Goal: Task Accomplishment & Management: Manage account settings

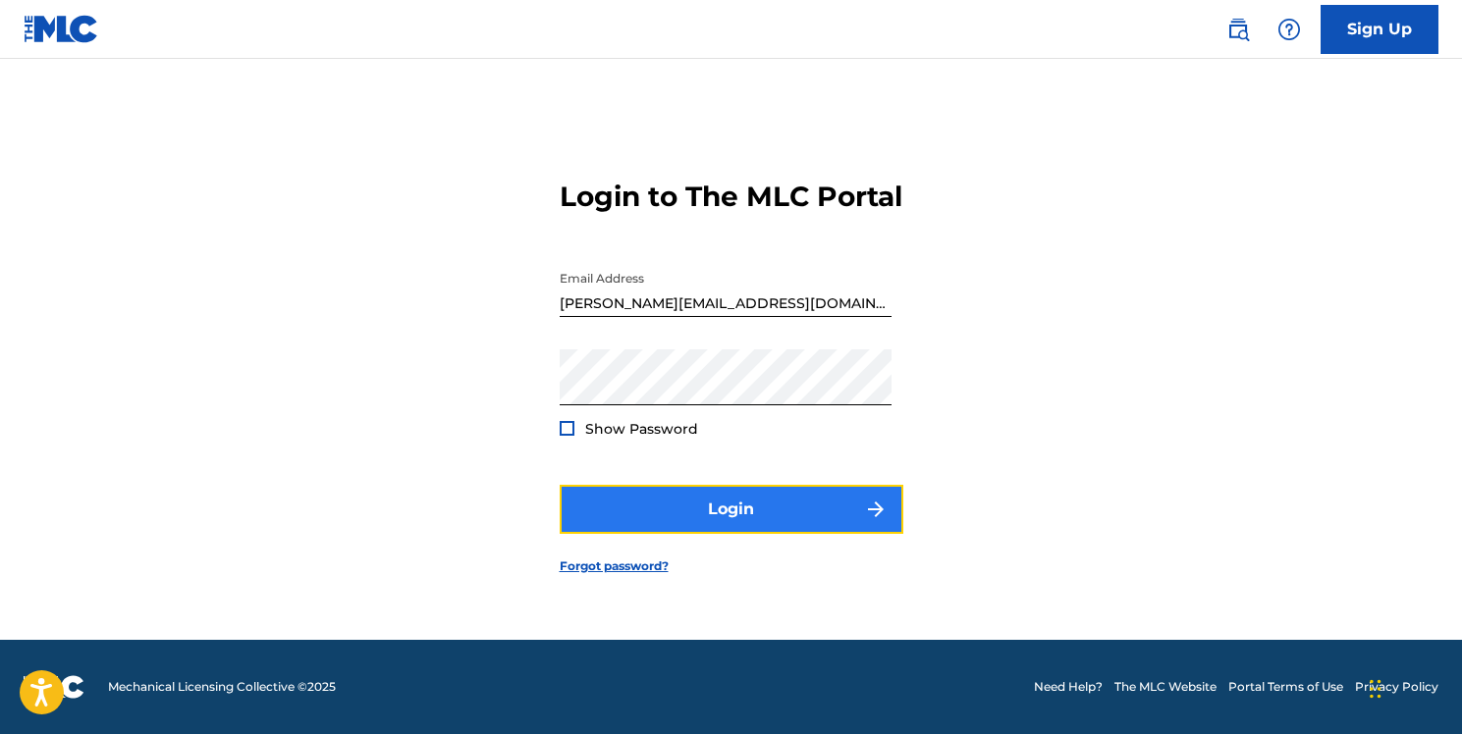
click at [839, 522] on button "Login" at bounding box center [732, 509] width 344 height 49
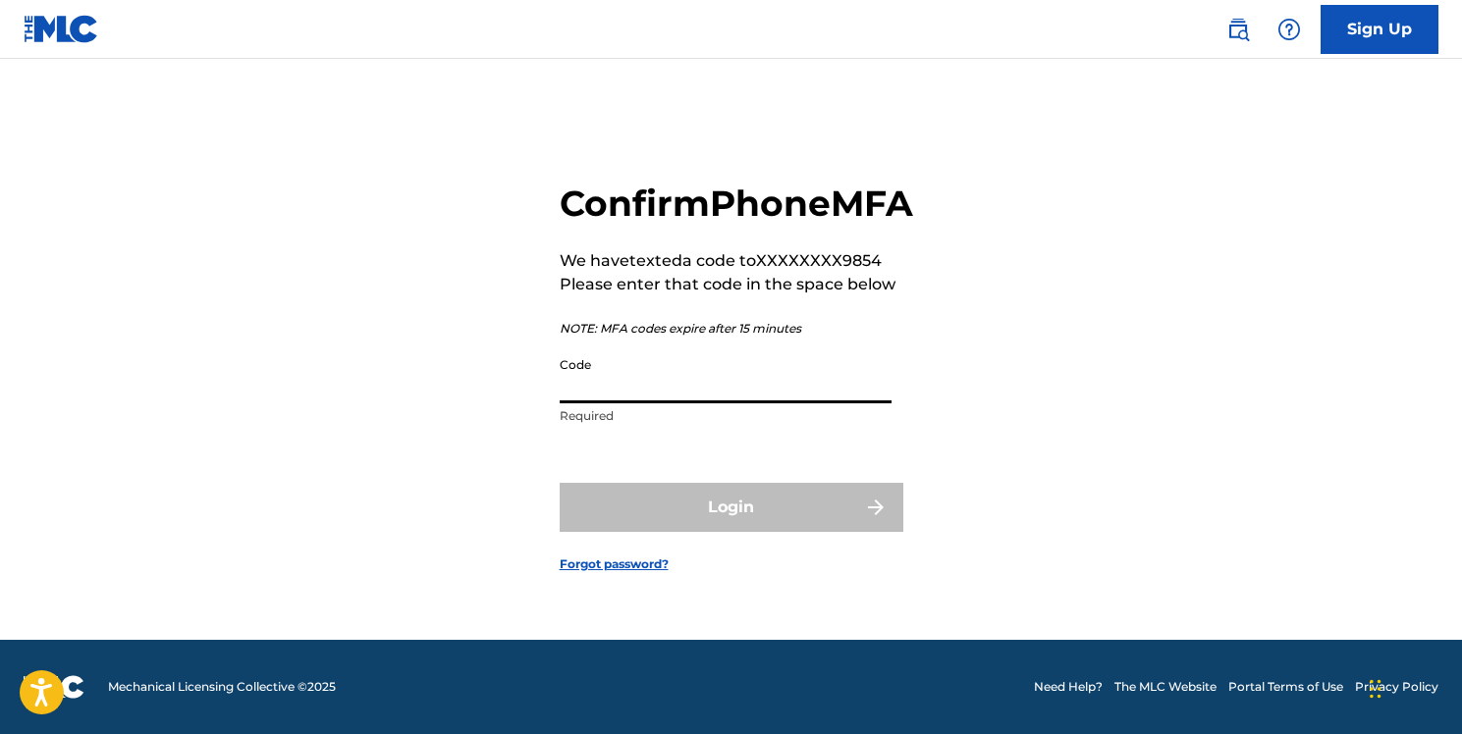
click at [732, 404] on input "Code" at bounding box center [726, 376] width 332 height 56
paste input "872764"
click at [725, 520] on div "Login" at bounding box center [732, 507] width 344 height 49
click at [675, 404] on input "872764" at bounding box center [726, 376] width 332 height 56
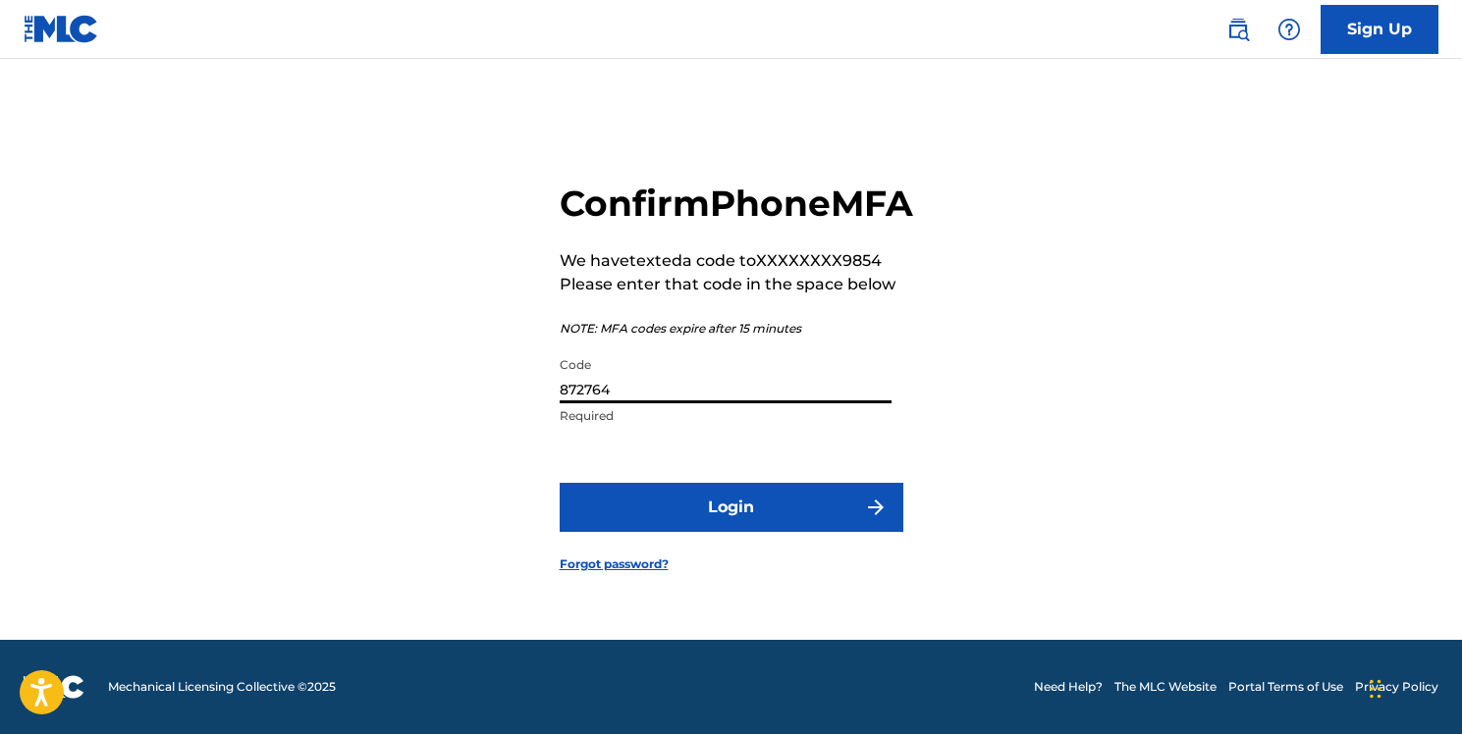
type input "872764"
click at [723, 500] on form "Confirm Phone MFA We have texted a code to XXXXXXXX9854 Please enter that code …" at bounding box center [732, 361] width 344 height 558
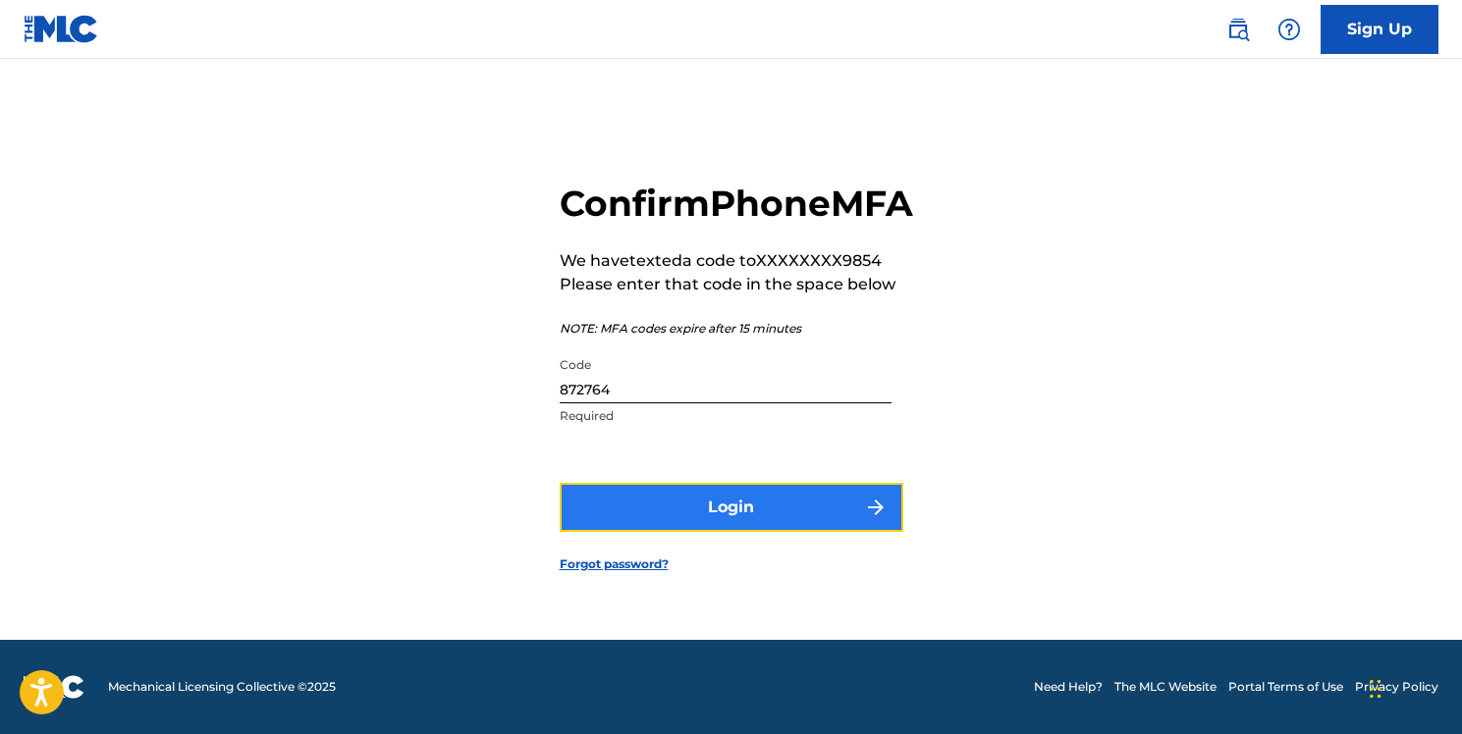
click at [728, 514] on button "Login" at bounding box center [732, 507] width 344 height 49
